Goal: Browse casually

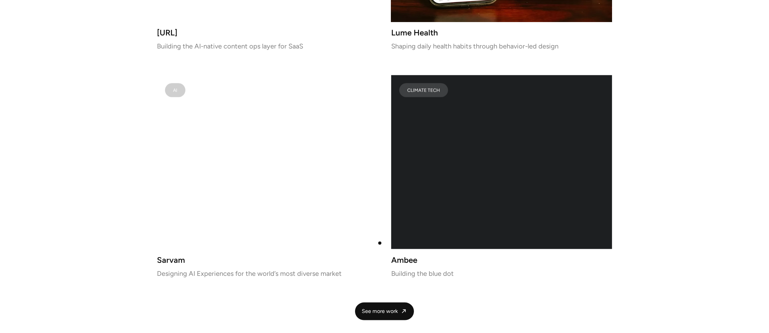
scroll to position [1338, 0]
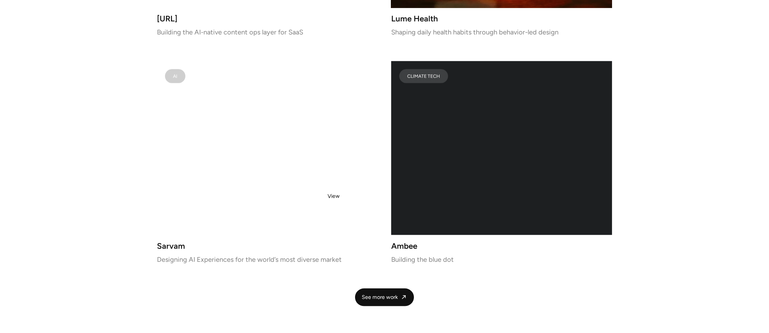
click at [334, 196] on video at bounding box center [267, 148] width 221 height 174
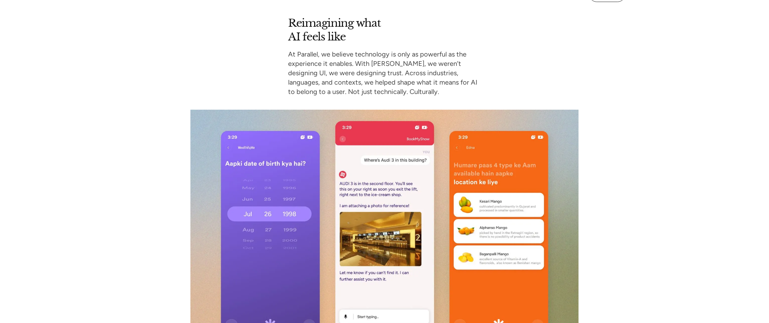
scroll to position [4146, 0]
